Goal: Task Accomplishment & Management: Complete application form

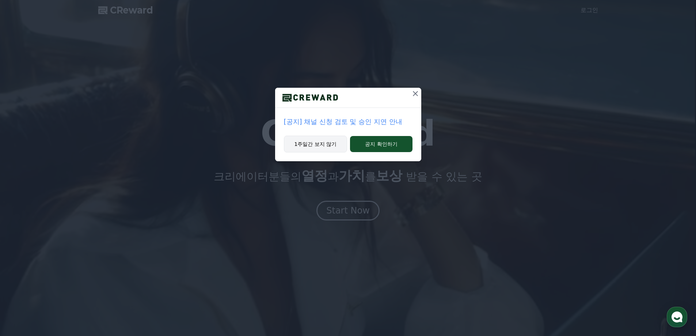
click at [332, 148] on button "1주일간 보지 않기" at bounding box center [316, 143] width 64 height 17
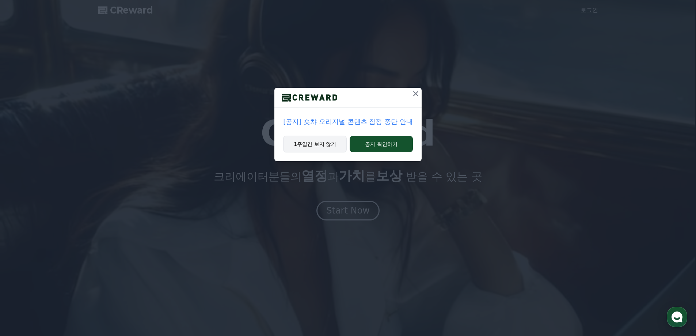
click at [327, 148] on button "1주일간 보지 않기" at bounding box center [315, 143] width 64 height 17
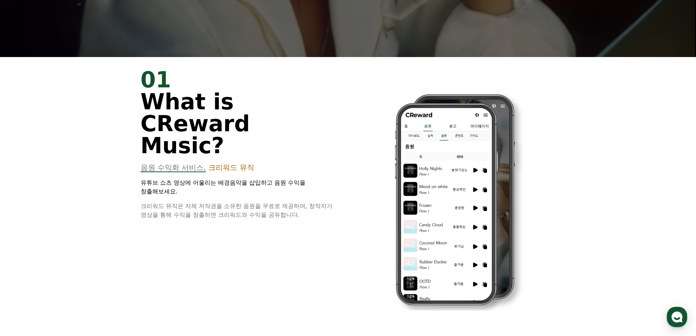
scroll to position [183, 0]
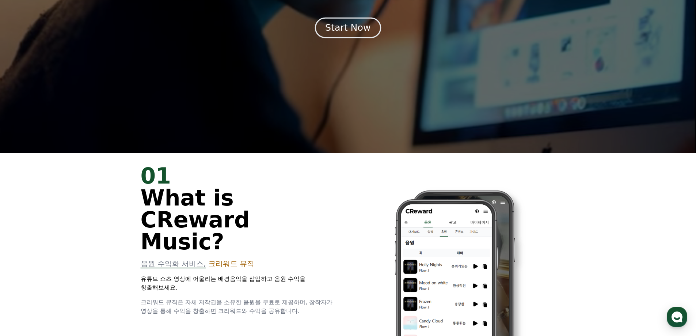
click at [347, 23] on div "Start Now" at bounding box center [347, 28] width 45 height 12
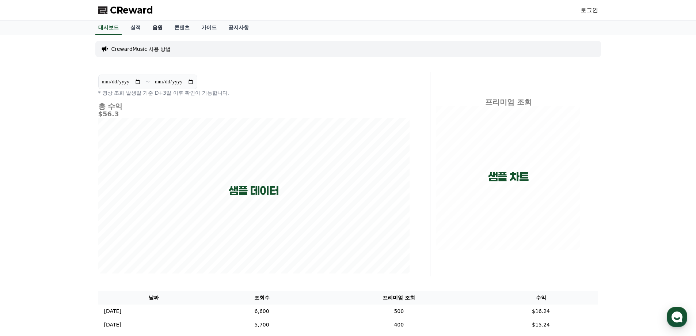
click at [157, 30] on link "음원" at bounding box center [157, 28] width 22 height 14
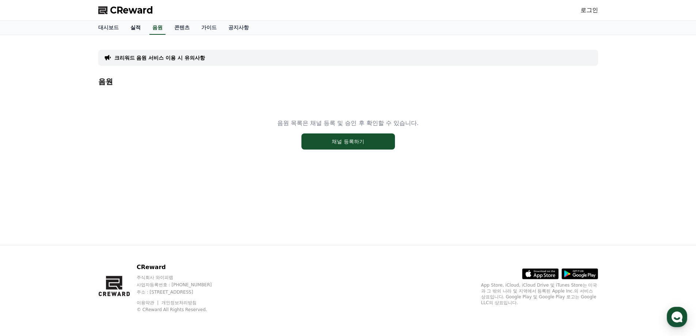
click at [138, 30] on link "실적" at bounding box center [136, 28] width 22 height 14
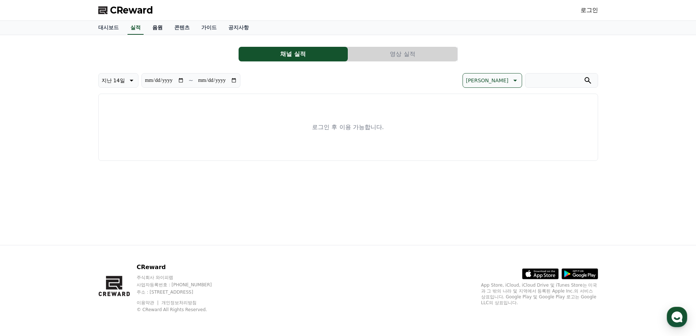
click at [156, 28] on link "음원" at bounding box center [157, 28] width 22 height 14
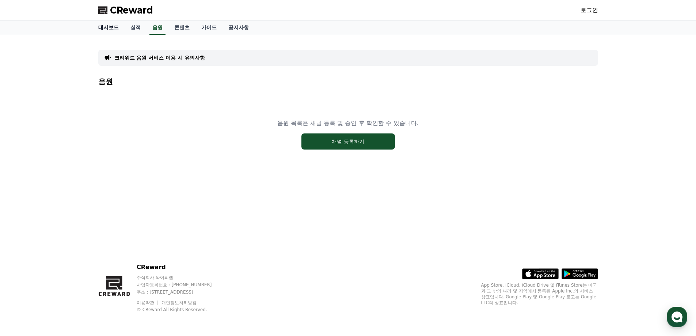
click at [103, 30] on link "대시보드" at bounding box center [108, 28] width 32 height 14
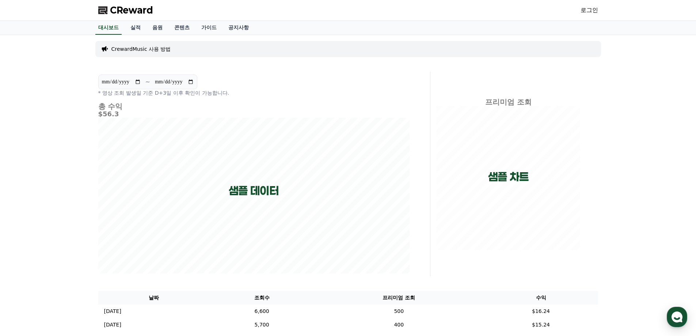
click at [576, 7] on div "CReward 로그인" at bounding box center [347, 10] width 511 height 20
click at [585, 10] on link "로그인" at bounding box center [589, 10] width 18 height 9
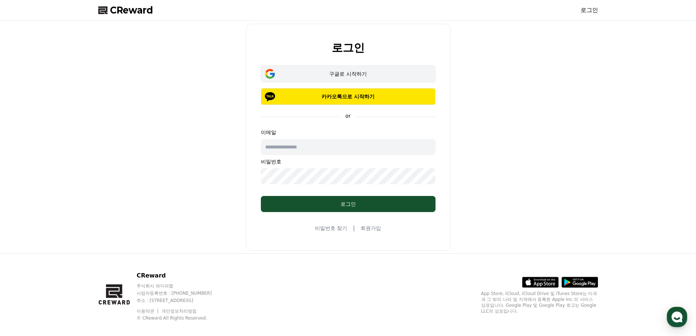
click at [380, 78] on button "구글로 시작하기" at bounding box center [348, 73] width 175 height 17
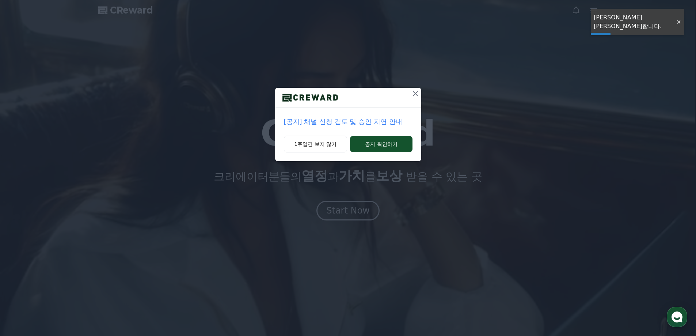
click at [677, 19] on div at bounding box center [678, 22] width 12 height 7
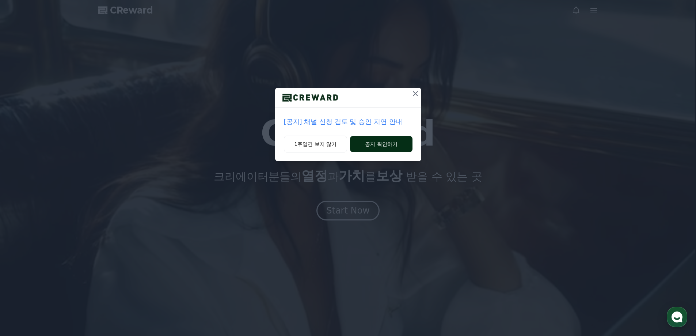
click at [370, 143] on button "공지 확인하기" at bounding box center [381, 144] width 62 height 16
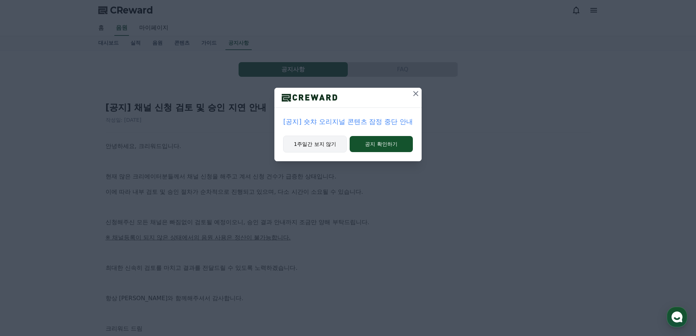
click at [316, 145] on button "1주일간 보지 않기" at bounding box center [315, 143] width 64 height 17
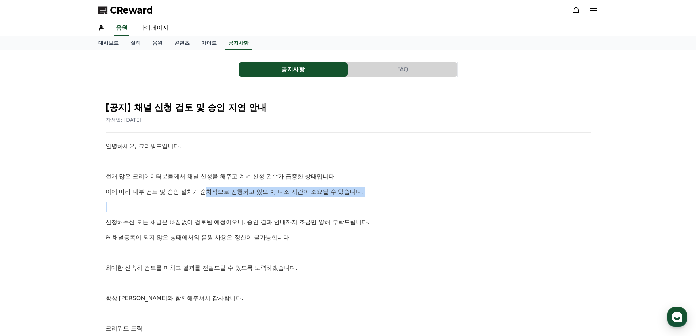
drag, startPoint x: 210, startPoint y: 186, endPoint x: 299, endPoint y: 198, distance: 89.6
click at [293, 198] on div "안녕하세요, 크리워드입니다. 현재 많은 크리에이터분들께서 채널 신청을 해주고 계셔 신청 건수가 급증한 상태입니다. 이에 따라 내부 검토 및 승…" at bounding box center [348, 237] width 485 height 192
click at [299, 198] on div "안녕하세요, 크리워드입니다. 현재 많은 크리에이터분들께서 채널 신청을 해주고 계셔 신청 건수가 급증한 상태입니다. 이에 따라 내부 검토 및 승…" at bounding box center [348, 237] width 485 height 192
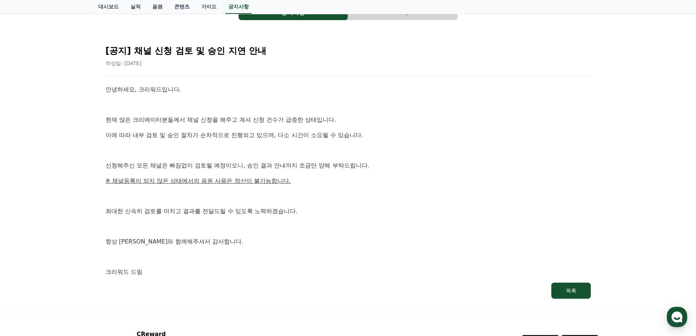
scroll to position [50, 0]
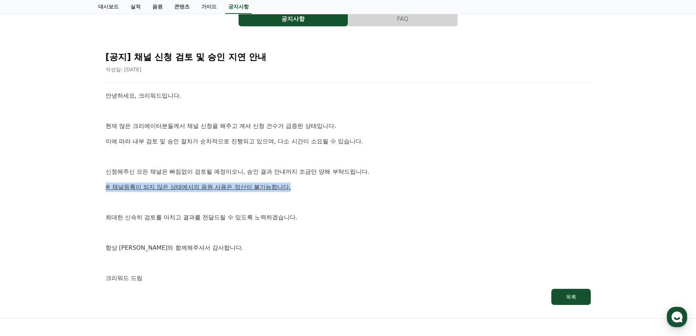
click at [390, 168] on div "안녕하세요, 크리워드입니다. 현재 많은 크리에이터분들께서 채널 신청을 해주고 계셔 신청 건수가 급증한 상태입니다. 이에 따라 내부 검토 및 승…" at bounding box center [348, 187] width 485 height 192
click at [392, 167] on p "신청해주신 모든 채널은 빠짐없이 검토될 예정이오니, 승인 결과 안내까지 조금만 양해 부탁드립니다." at bounding box center [348, 171] width 485 height 9
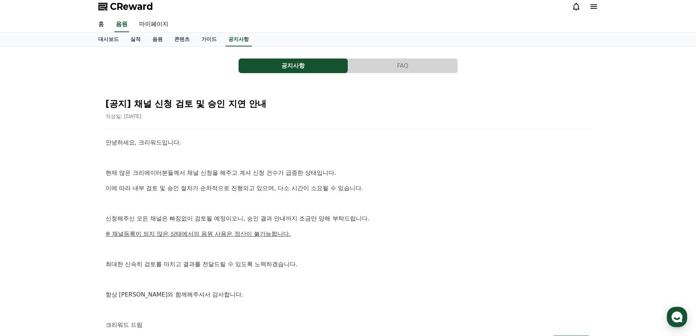
scroll to position [0, 0]
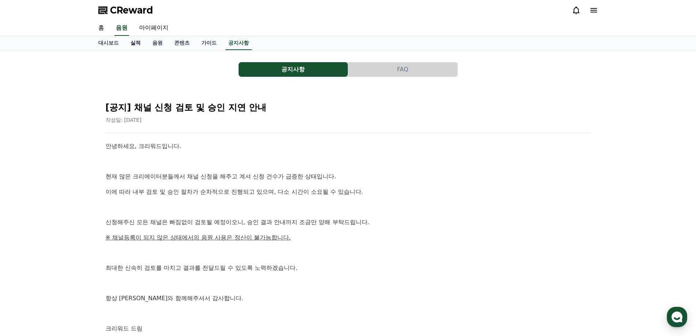
click at [141, 42] on link "실적" at bounding box center [136, 43] width 22 height 14
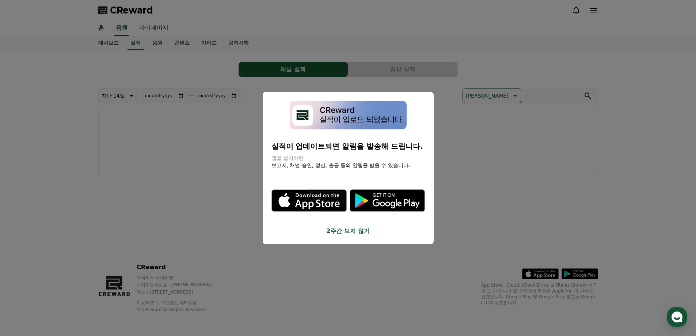
click at [356, 232] on button "2주간 보지 않기" at bounding box center [347, 230] width 153 height 9
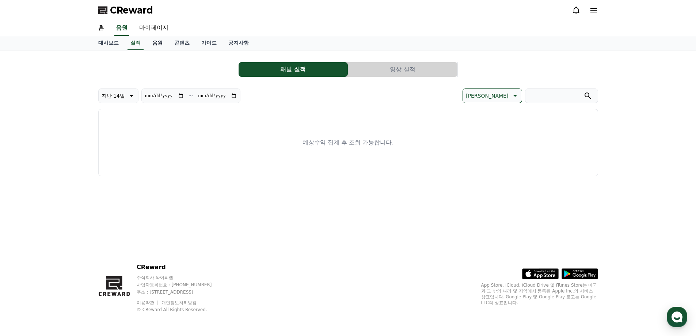
click at [152, 43] on link "음원" at bounding box center [157, 43] width 22 height 14
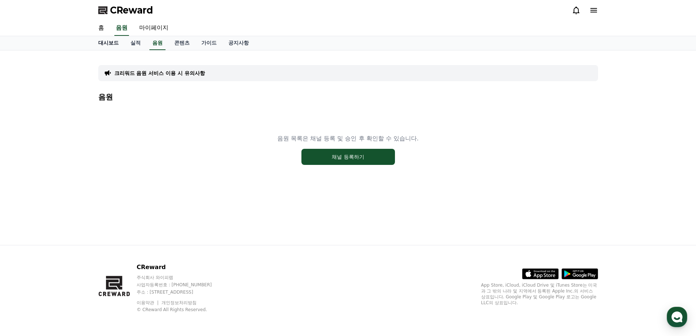
click at [117, 44] on link "대시보드" at bounding box center [108, 43] width 32 height 14
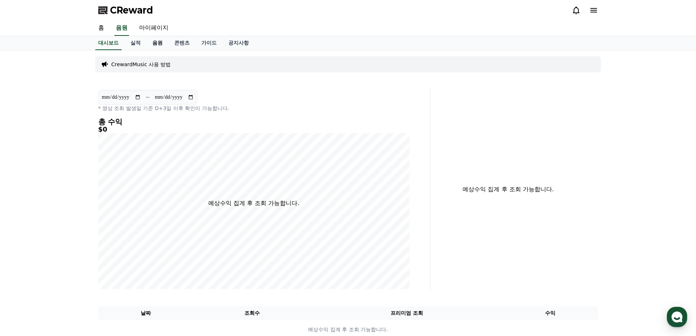
click at [166, 47] on link "음원" at bounding box center [157, 43] width 22 height 14
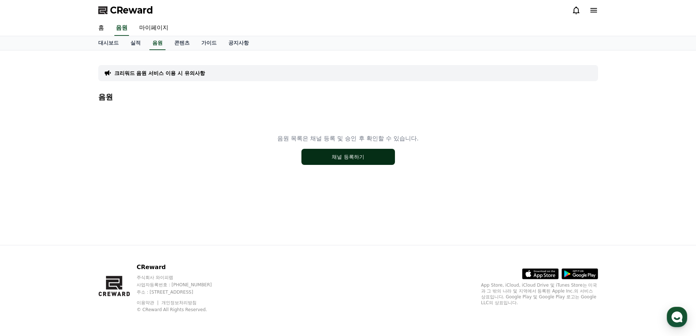
click at [352, 150] on button "채널 등록하기" at bounding box center [347, 157] width 93 height 16
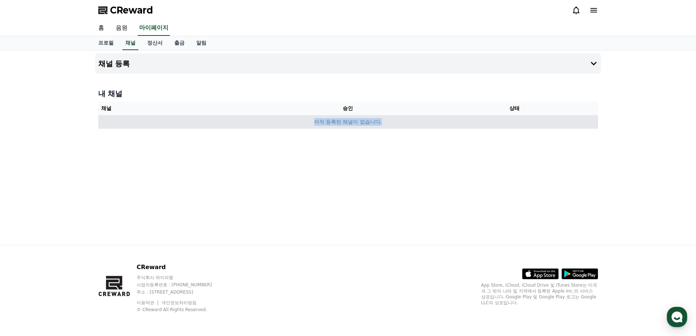
drag, startPoint x: 381, startPoint y: 121, endPoint x: 477, endPoint y: 121, distance: 96.8
click at [477, 121] on td "아직 등록된 채널이 없습니다." at bounding box center [348, 122] width 500 height 14
click at [424, 121] on td "아직 등록된 채널이 없습니다." at bounding box center [348, 122] width 500 height 14
click at [367, 121] on td "아직 등록된 채널이 없습니다." at bounding box center [348, 122] width 500 height 14
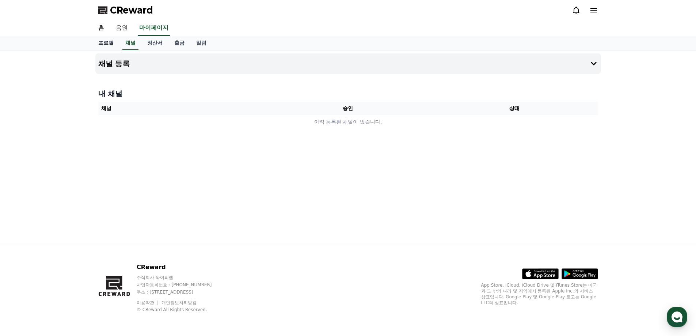
click at [108, 43] on link "프로필" at bounding box center [105, 43] width 27 height 14
select select "**********"
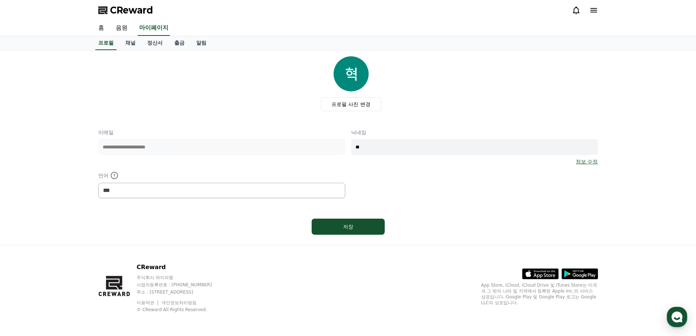
click at [109, 28] on link "홈" at bounding box center [101, 27] width 18 height 15
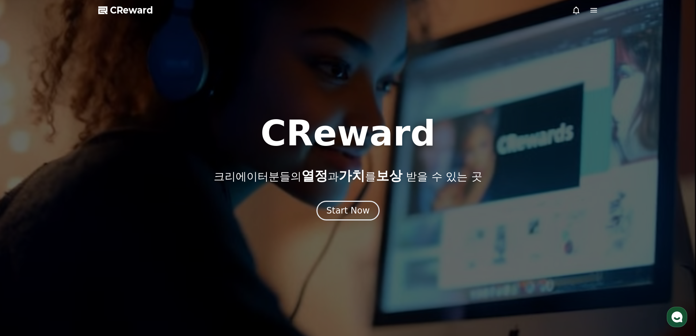
click at [597, 12] on icon at bounding box center [593, 10] width 9 height 9
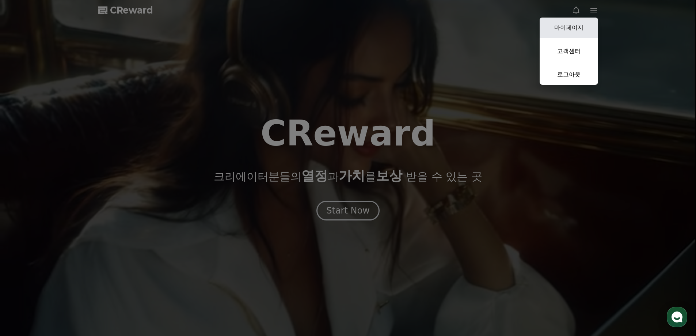
click at [576, 31] on link "마이페이지" at bounding box center [568, 28] width 58 height 20
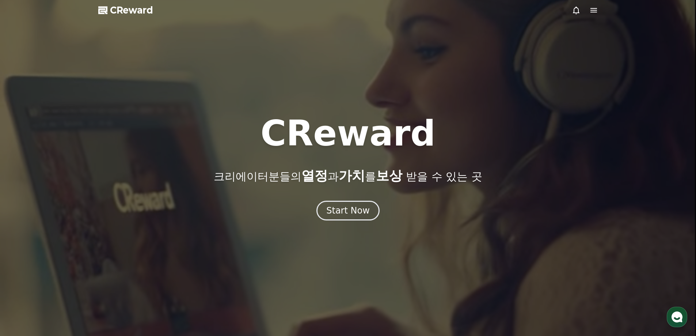
select select "**********"
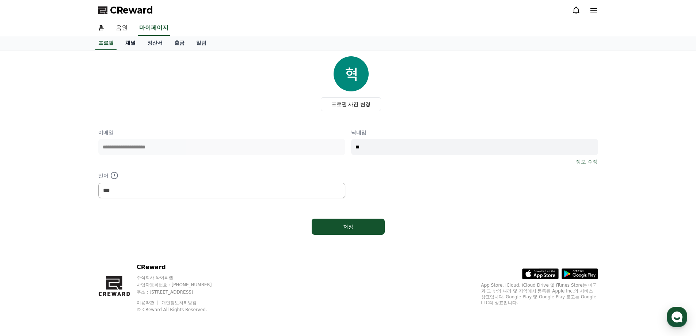
click at [133, 47] on link "채널" at bounding box center [130, 43] width 22 height 14
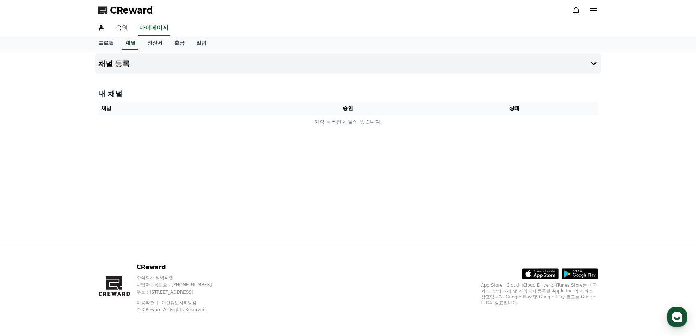
click at [570, 66] on button "채널 등록" at bounding box center [347, 63] width 505 height 20
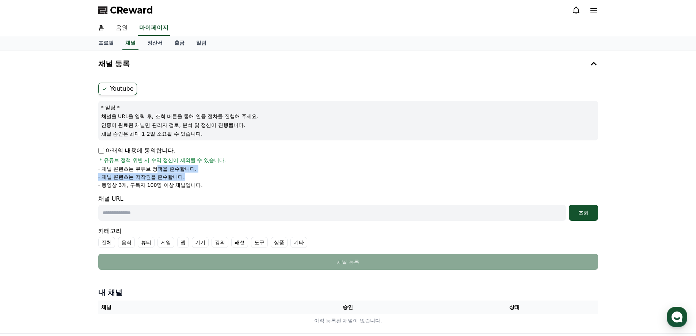
drag, startPoint x: 157, startPoint y: 169, endPoint x: 200, endPoint y: 183, distance: 45.4
click at [199, 183] on ul "- 채널 콘텐츠는 유튜브 정책을 준수합니다. - 채널 콘텐츠는 저작권을 준수합니다. - 동영상 3개, 구독자 100명 이상 채널입니다." at bounding box center [348, 176] width 500 height 23
click at [200, 184] on p "- 동영상 3개, 구독자 100명 이상 채널입니다." at bounding box center [150, 184] width 104 height 7
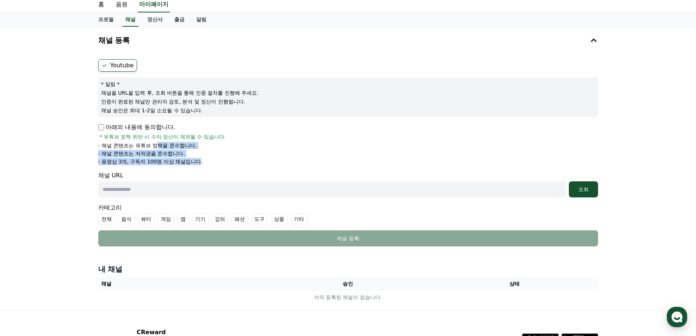
scroll to position [37, 0]
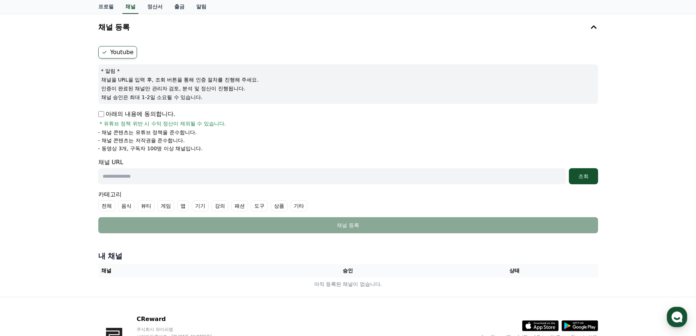
click at [228, 150] on li "- 동영상 3개, 구독자 100명 이상 채널입니다." at bounding box center [348, 148] width 500 height 7
drag, startPoint x: 237, startPoint y: 154, endPoint x: 232, endPoint y: 137, distance: 17.8
click at [232, 137] on form "Youtube * 알림 * 채널을 URL을 입력 후, 조회 버튼을 통해 인증 절차를 진행해 주세요. 인증이 완료된 채널만 관리자 검토, 분석 …" at bounding box center [348, 139] width 500 height 187
click at [232, 137] on li "- 채널 콘텐츠는 저작권을 준수합니다." at bounding box center [348, 140] width 500 height 7
drag, startPoint x: 240, startPoint y: 147, endPoint x: 254, endPoint y: 126, distance: 25.5
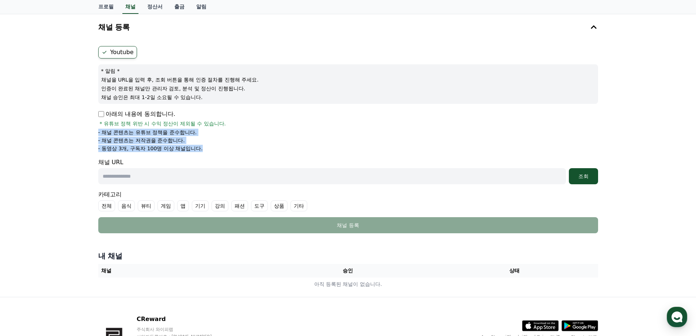
click at [254, 126] on div "아래의 내용에 동의합니다. * 유튜브 정책 위반 시 수익 정산이 제외될 수 있습니다. - 채널 콘텐츠는 유튜브 정책을 준수합니다. - 채널 콘…" at bounding box center [348, 131] width 500 height 42
click at [254, 126] on div "아래의 내용에 동의합니다. * 유튜브 정책 위반 시 수익 정산이 제외될 수 있습니다." at bounding box center [348, 119] width 500 height 18
click at [100, 118] on p "아래의 내용에 동의합니다." at bounding box center [136, 114] width 77 height 9
click at [105, 117] on p "아래의 내용에 동의합니다." at bounding box center [136, 114] width 77 height 9
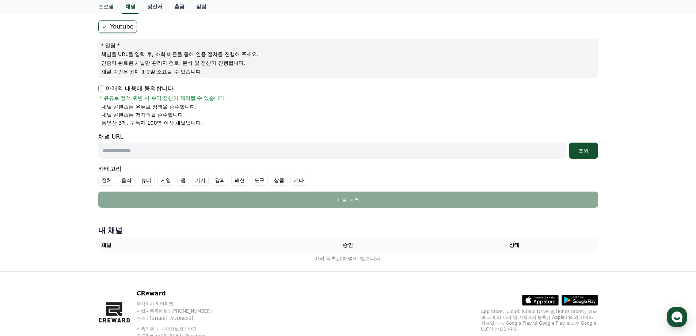
scroll to position [88, 0]
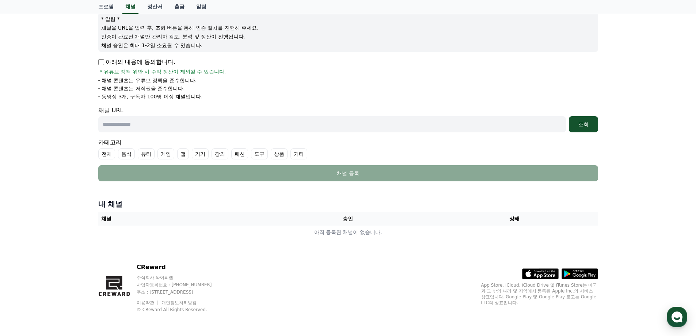
click at [176, 125] on input "text" at bounding box center [331, 124] width 467 height 16
drag, startPoint x: 143, startPoint y: 95, endPoint x: 191, endPoint y: 95, distance: 47.8
click at [191, 95] on p "- 동영상 3개, 구독자 100명 이상 채널입니다." at bounding box center [150, 96] width 104 height 7
drag, startPoint x: 229, startPoint y: 102, endPoint x: 137, endPoint y: 93, distance: 92.9
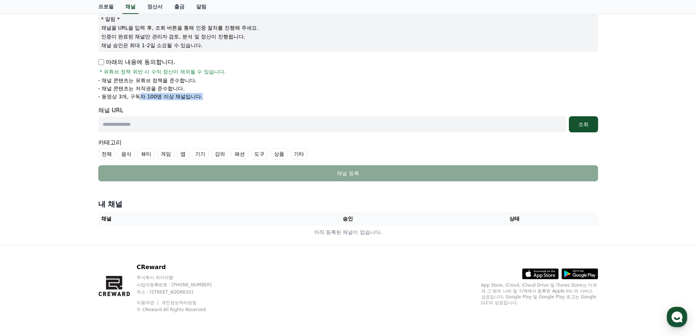
click at [137, 93] on form "Youtube * 알림 * 채널을 URL을 입력 후, 조회 버튼을 통해 인증 절차를 진행해 주세요. 인증이 완료된 채널만 관리자 검토, 분석 …" at bounding box center [348, 87] width 500 height 187
drag, startPoint x: 137, startPoint y: 93, endPoint x: 120, endPoint y: 95, distance: 16.9
click at [136, 93] on p "- 동영상 3개, 구독자 100명 이상 채널입니다." at bounding box center [150, 96] width 104 height 7
drag, startPoint x: 121, startPoint y: 95, endPoint x: 196, endPoint y: 96, distance: 75.2
click at [185, 95] on p "- 동영상 3개, 구독자 100명 이상 채널입니다." at bounding box center [150, 96] width 104 height 7
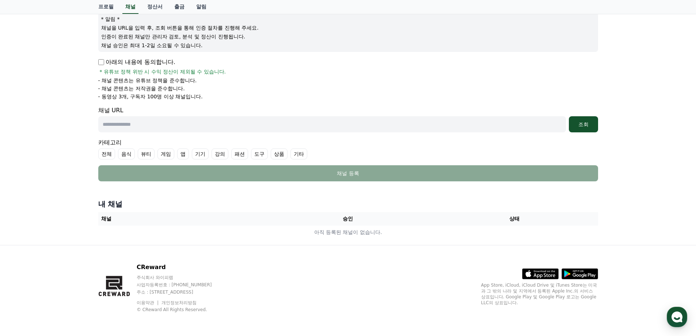
click at [196, 96] on p "- 동영상 3개, 구독자 100명 이상 채널입니다." at bounding box center [150, 96] width 104 height 7
drag, startPoint x: 222, startPoint y: 99, endPoint x: 121, endPoint y: 95, distance: 101.6
click at [121, 95] on li "- 동영상 3개, 구독자 100명 이상 채널입니다." at bounding box center [348, 96] width 500 height 7
click at [121, 95] on p "- 동영상 3개, 구독자 100명 이상 채널입니다." at bounding box center [150, 96] width 104 height 7
drag, startPoint x: 123, startPoint y: 97, endPoint x: 195, endPoint y: 97, distance: 72.3
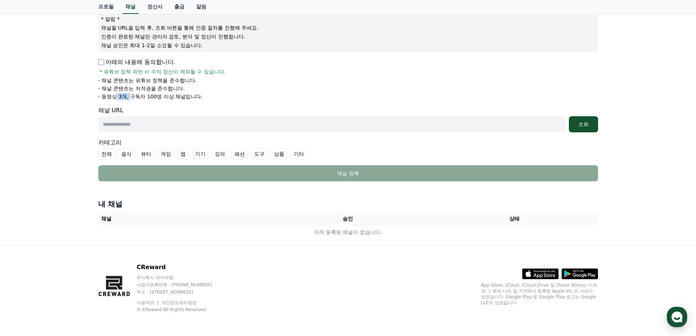
click at [182, 97] on p "- 동영상 3개, 구독자 100명 이상 채널입니다." at bounding box center [150, 96] width 104 height 7
click at [195, 97] on p "- 동영상 3개, 구독자 100명 이상 채널입니다." at bounding box center [150, 96] width 104 height 7
click at [216, 122] on input "text" at bounding box center [331, 124] width 467 height 16
paste input "**********"
type input "**********"
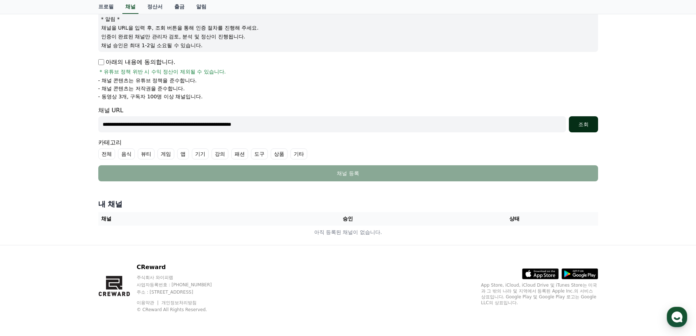
click at [575, 121] on div "조회" at bounding box center [583, 124] width 23 height 7
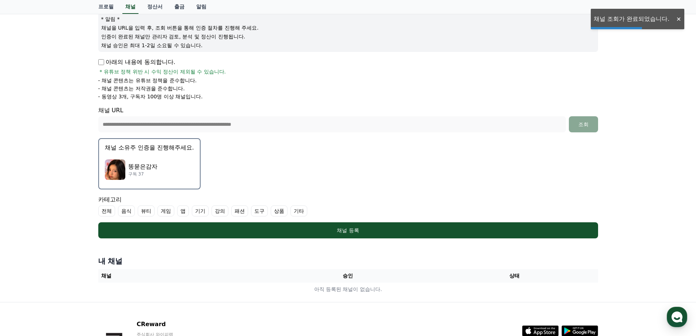
click at [173, 171] on div "똥묻은감자 구독 37" at bounding box center [149, 169] width 89 height 29
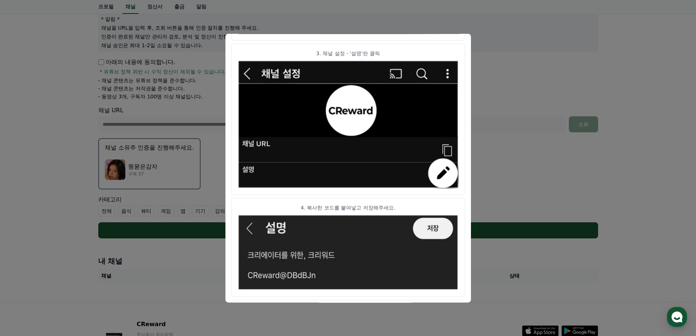
scroll to position [362, 0]
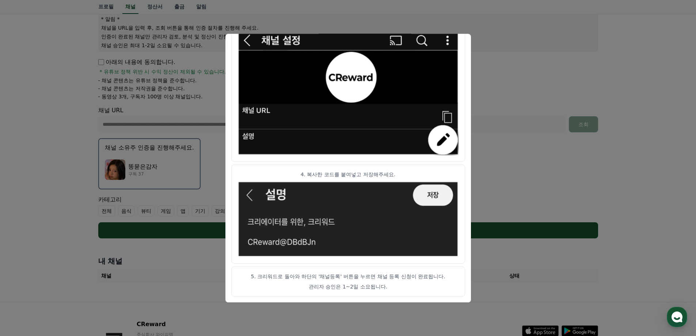
drag, startPoint x: 389, startPoint y: 275, endPoint x: 436, endPoint y: 280, distance: 46.7
click at [428, 279] on p "5. 크리워드로 돌아와 하단의 '채널등록' 버튼을 누르면 채널 등록 신청이 완료됩니다." at bounding box center [347, 275] width 221 height 7
click at [436, 280] on p "5. 크리워드로 돌아와 하단의 '채널등록' 버튼을 누르면 채널 등록 신청이 완료됩니다." at bounding box center [347, 275] width 221 height 7
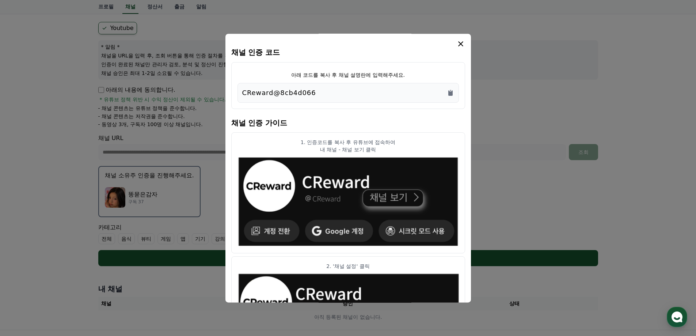
scroll to position [15, 0]
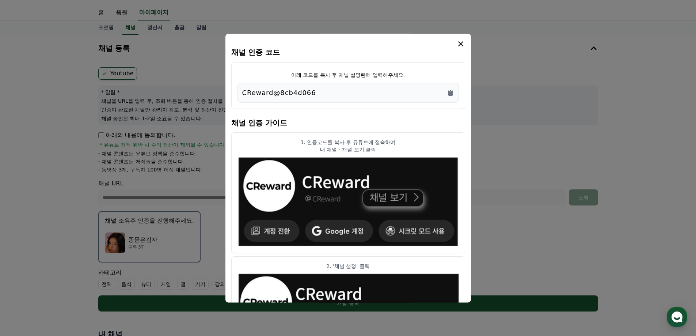
click at [301, 94] on div "CReward@8cb4d066" at bounding box center [348, 93] width 212 height 10
click at [452, 93] on icon "Copy to clipboard" at bounding box center [450, 92] width 4 height 5
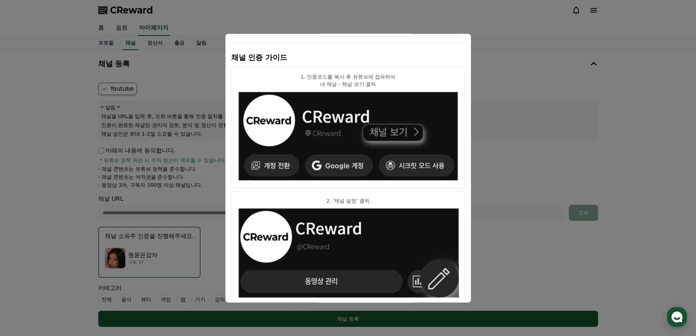
scroll to position [0, 0]
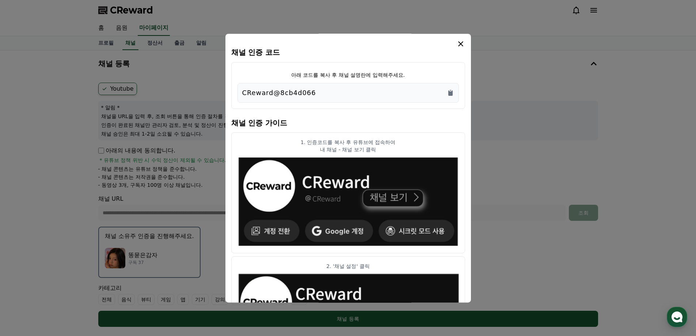
click at [462, 41] on icon "modal" at bounding box center [460, 43] width 9 height 9
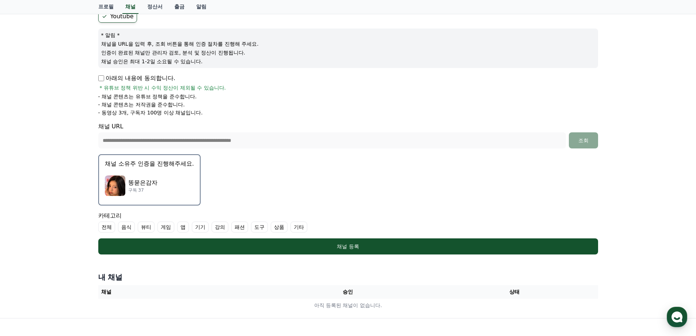
scroll to position [145, 0]
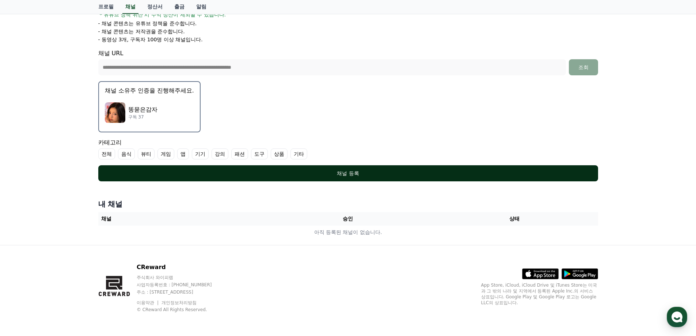
click at [409, 179] on button "채널 등록" at bounding box center [348, 173] width 500 height 16
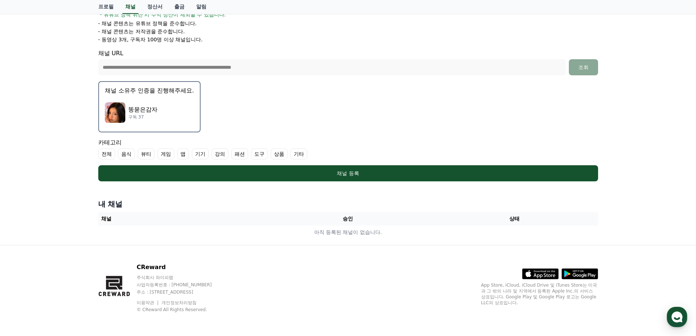
click at [241, 157] on label "패션" at bounding box center [239, 153] width 17 height 11
click at [306, 155] on label "기타" at bounding box center [307, 153] width 17 height 11
click at [240, 156] on icon at bounding box center [237, 154] width 6 height 6
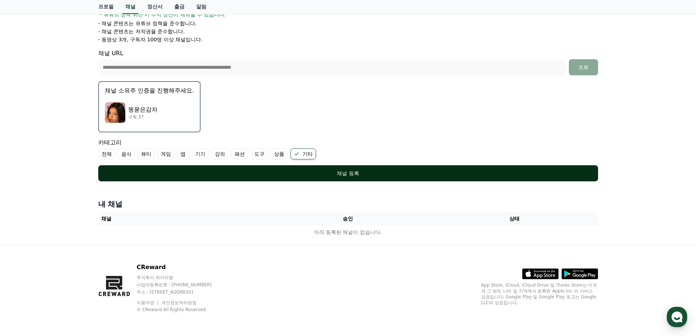
click at [308, 177] on button "채널 등록" at bounding box center [348, 173] width 500 height 16
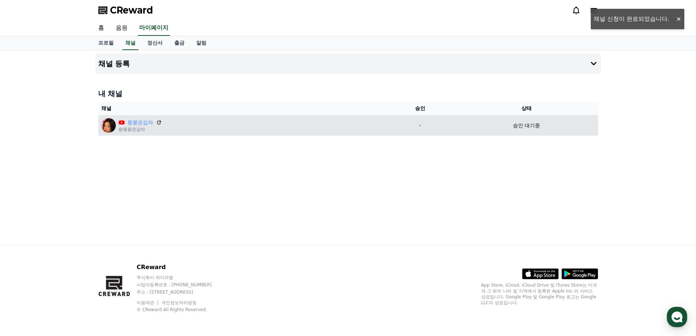
click at [544, 126] on div "승인 대기중" at bounding box center [526, 126] width 137 height 8
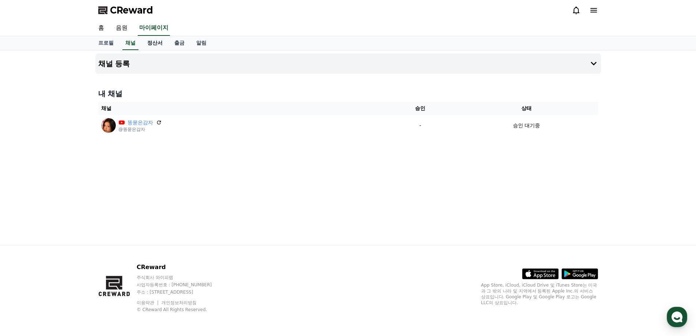
click at [150, 44] on link "정산서" at bounding box center [154, 43] width 27 height 14
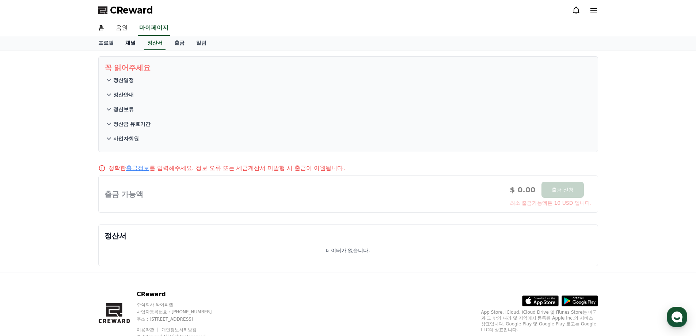
click at [131, 46] on link "채널" at bounding box center [130, 43] width 22 height 14
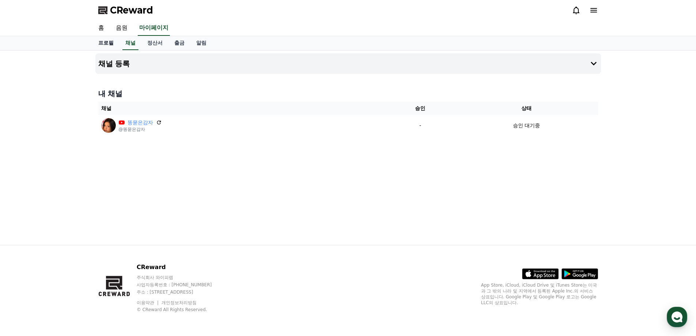
click at [110, 47] on link "프로필" at bounding box center [105, 43] width 27 height 14
select select "**********"
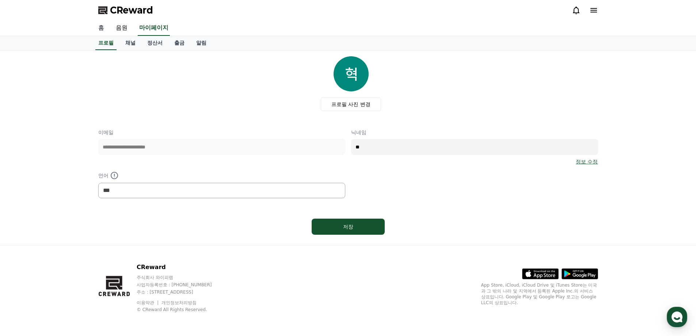
click at [96, 30] on link "홈" at bounding box center [101, 27] width 18 height 15
